Goal: Find specific page/section: Find specific page/section

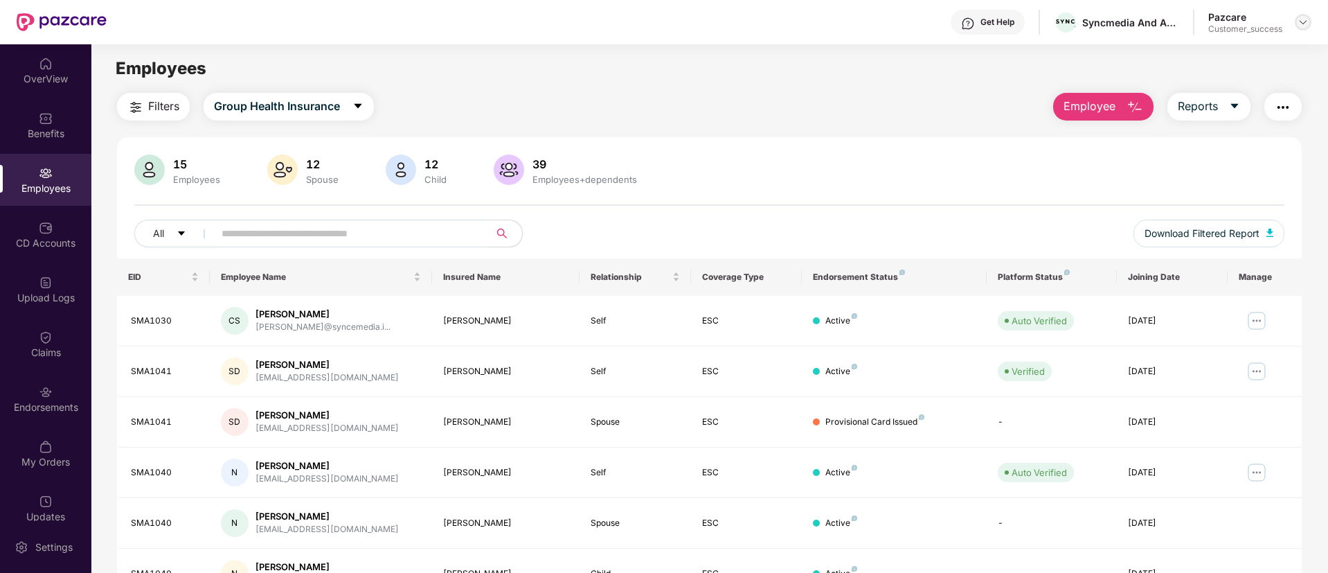
click at [1304, 29] on div at bounding box center [1303, 22] width 17 height 17
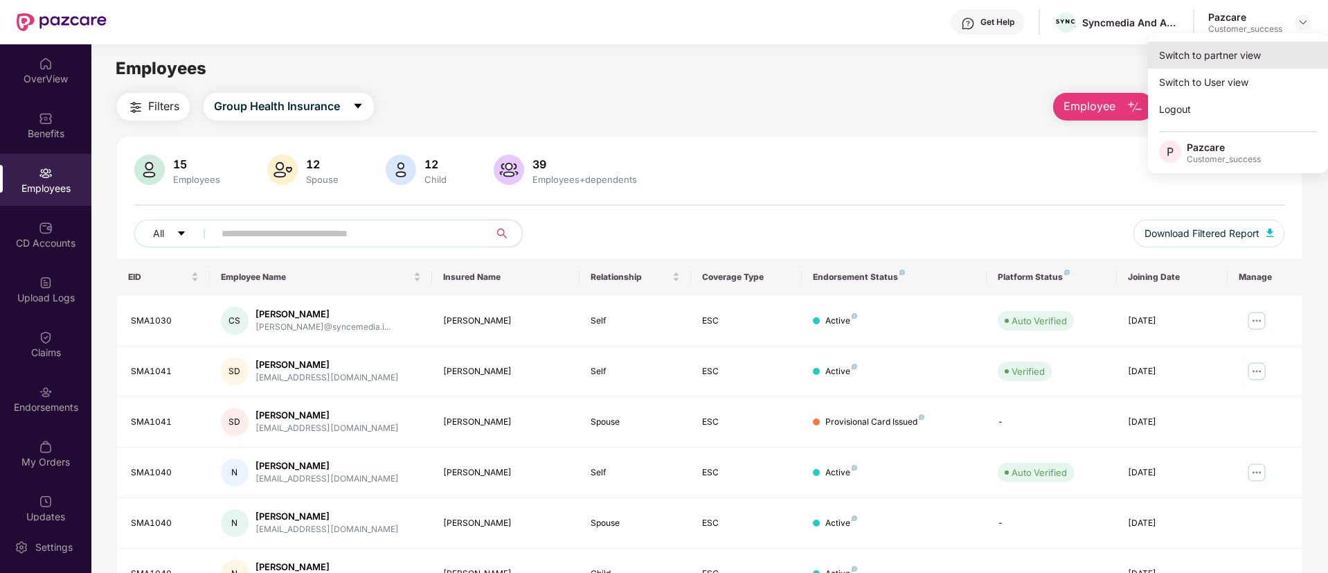
click at [1222, 53] on div "Switch to partner view" at bounding box center [1238, 55] width 180 height 27
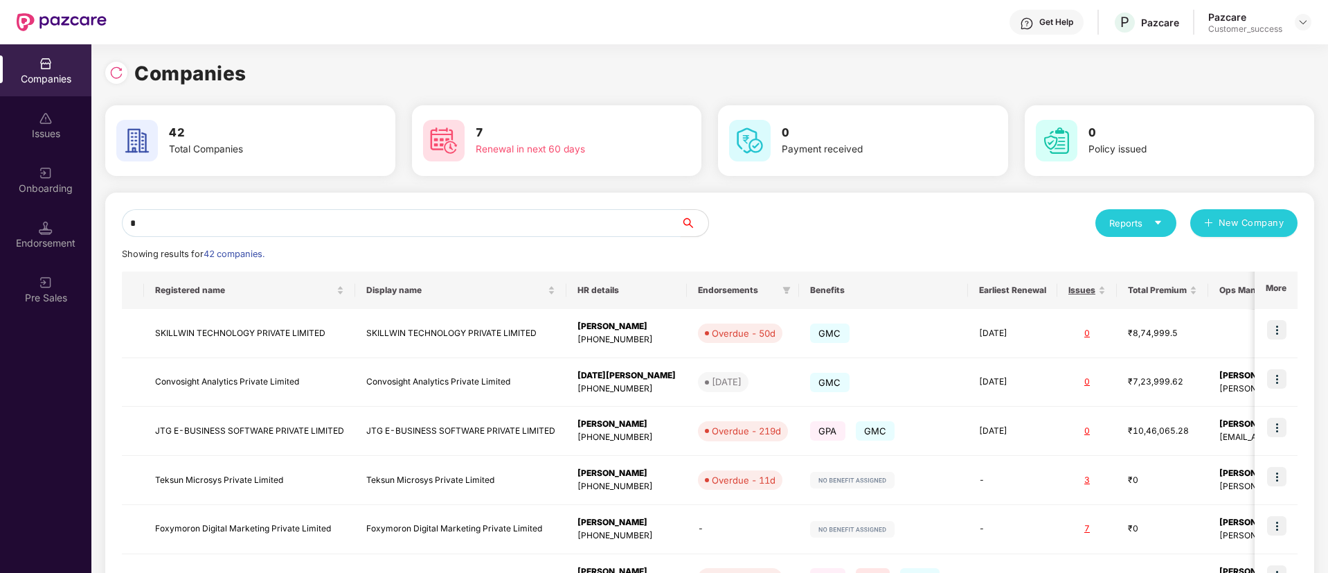
click at [496, 229] on input "*" at bounding box center [401, 223] width 559 height 28
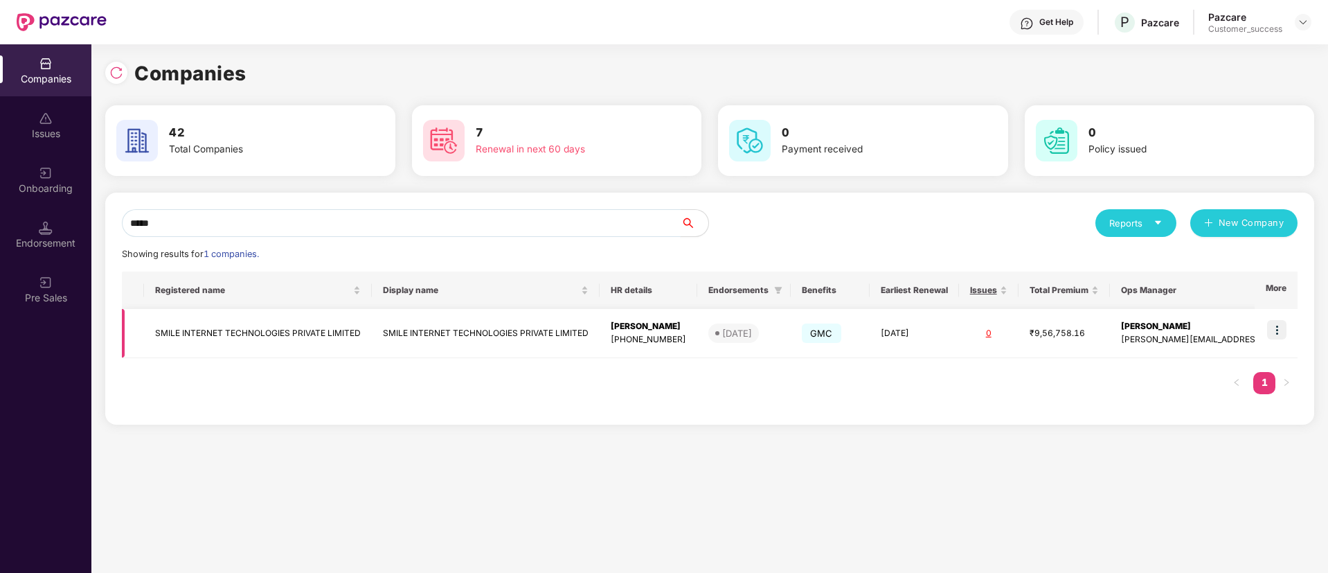
type input "*****"
click at [1277, 332] on img at bounding box center [1276, 329] width 19 height 19
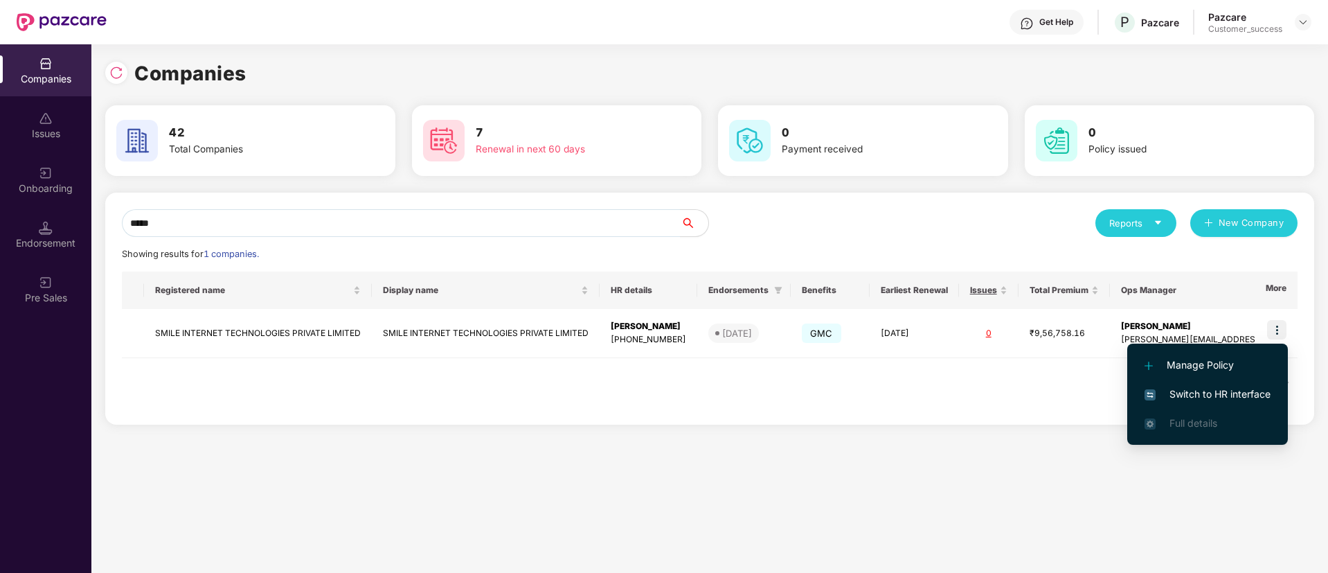
click at [1218, 397] on span "Switch to HR interface" at bounding box center [1207, 393] width 126 height 15
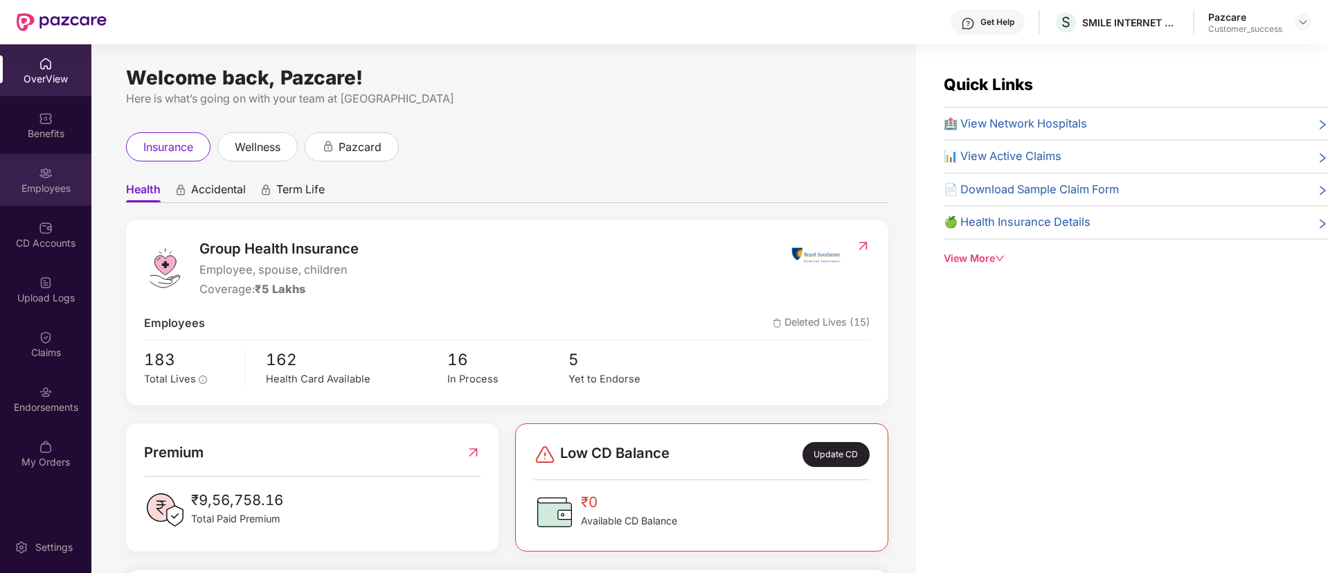
click at [40, 174] on img at bounding box center [46, 173] width 14 height 14
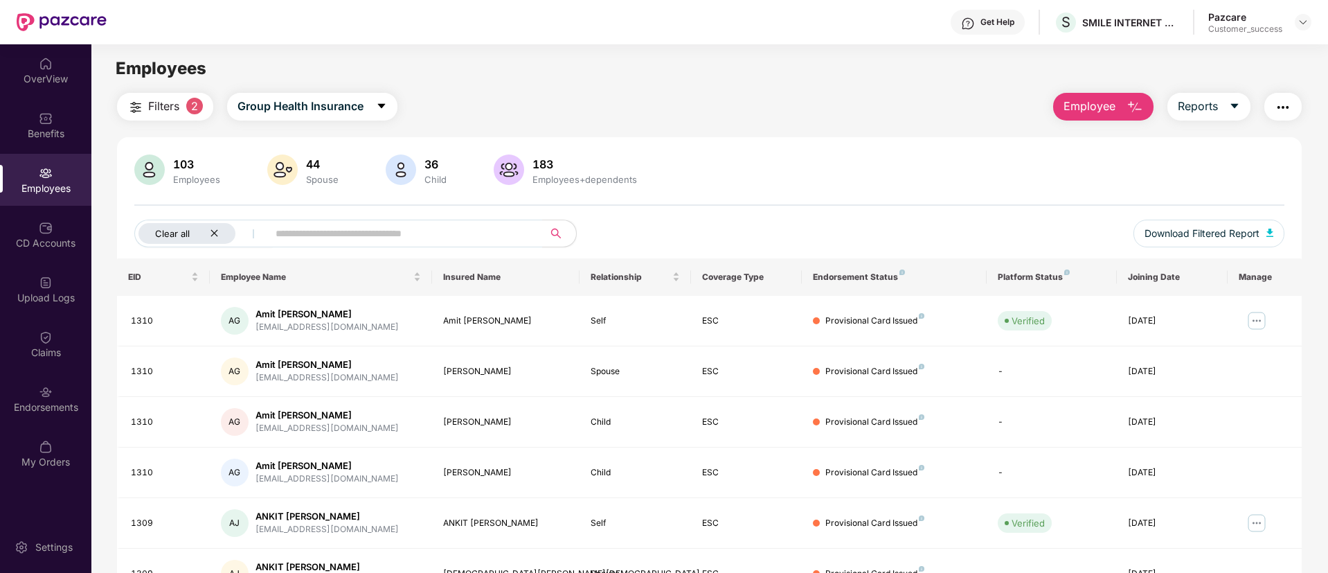
click at [215, 235] on icon "close" at bounding box center [214, 232] width 9 height 9
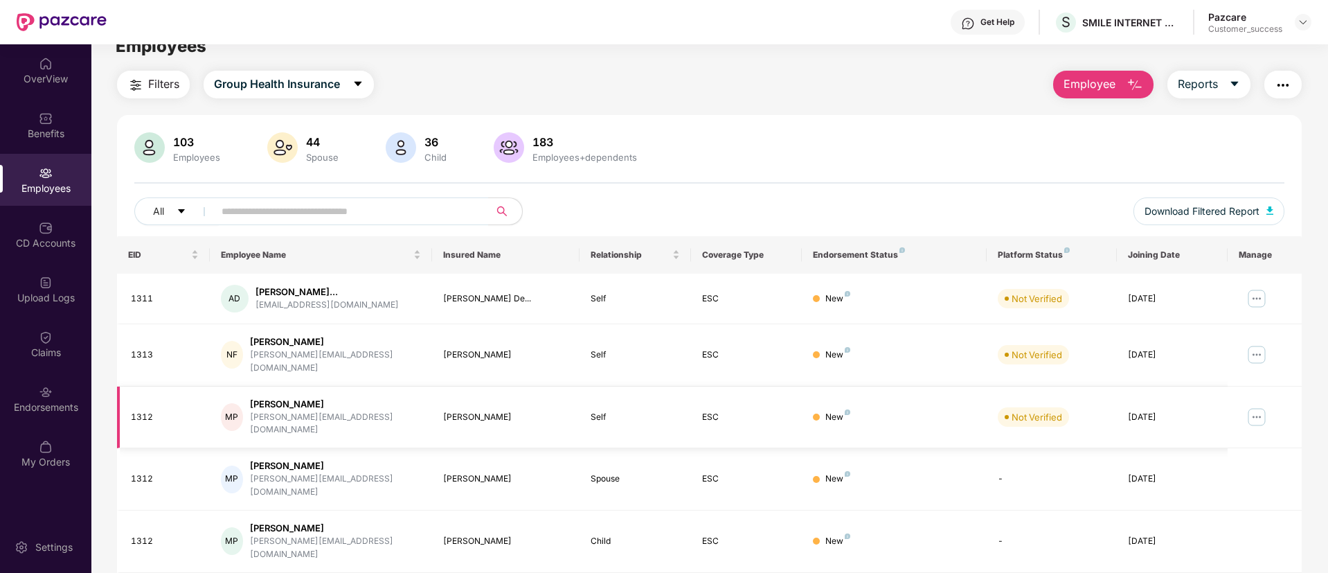
scroll to position [21, 0]
click at [423, 213] on input "text" at bounding box center [346, 212] width 249 height 21
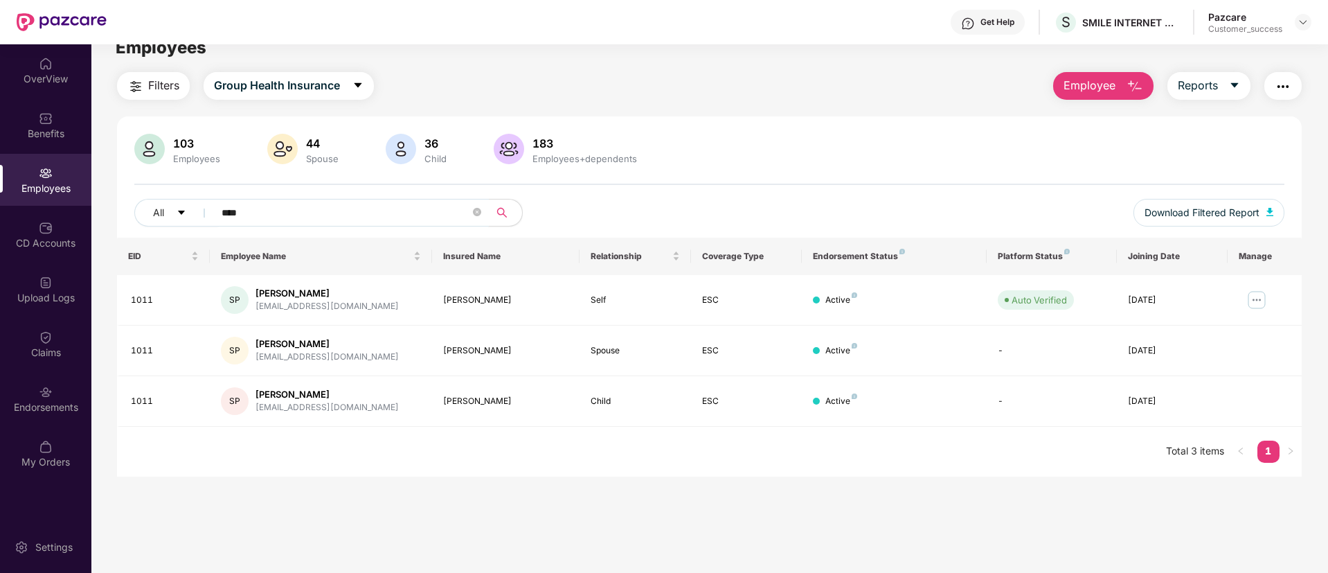
type input "****"
click at [55, 116] on div "Benefits" at bounding box center [45, 125] width 91 height 52
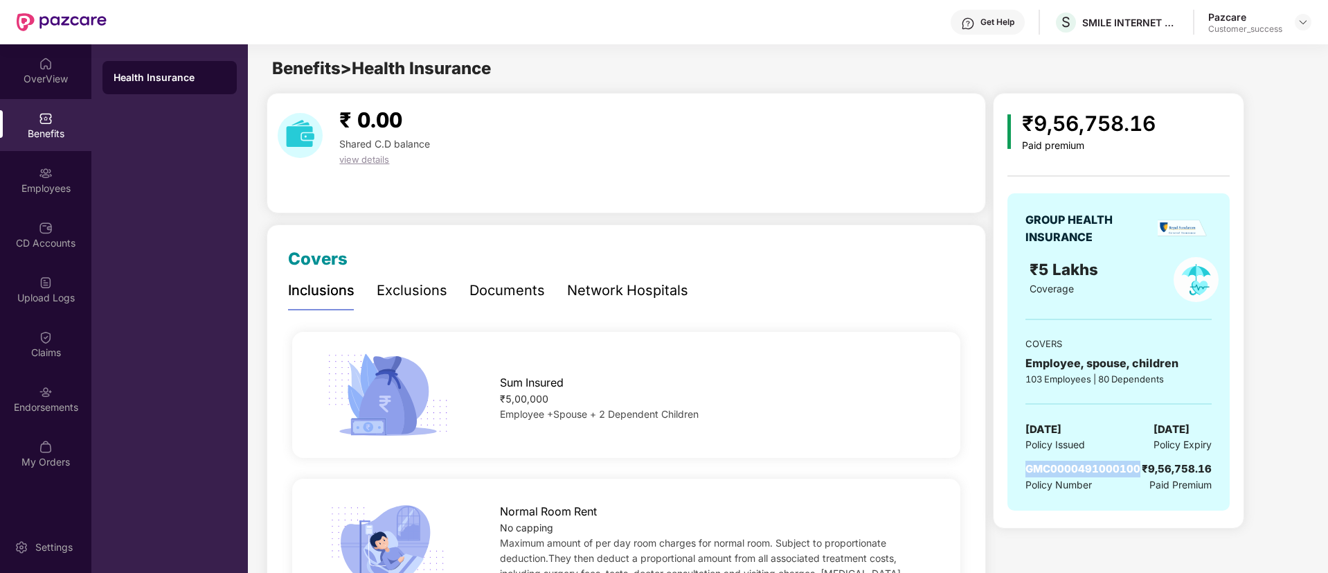
drag, startPoint x: 1025, startPoint y: 471, endPoint x: 1135, endPoint y: 473, distance: 110.8
click at [1135, 473] on div "GROUP HEALTH INSURANCE ₹5 Lakhs Coverage COVERS Employee, spouse, children 103 …" at bounding box center [1118, 351] width 222 height 317
copy span "GMC0000491000100"
